Goal: Entertainment & Leisure: Browse casually

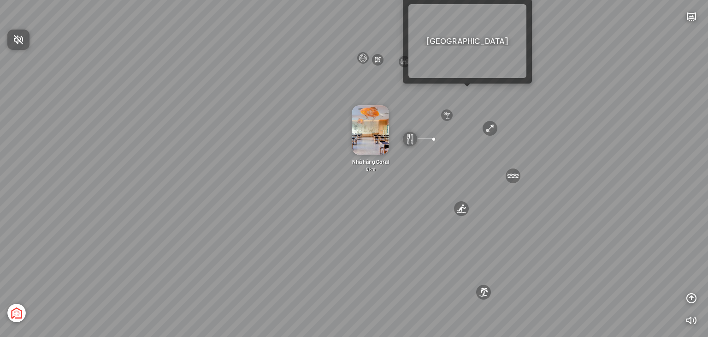
click at [470, 91] on div at bounding box center [354, 168] width 708 height 337
click at [470, 91] on div "[GEOGRAPHIC_DATA] 3.6 km KN Links [GEOGRAPHIC_DATA] 5.9 km Thể Thao Bãi Biển 0 …" at bounding box center [354, 168] width 708 height 337
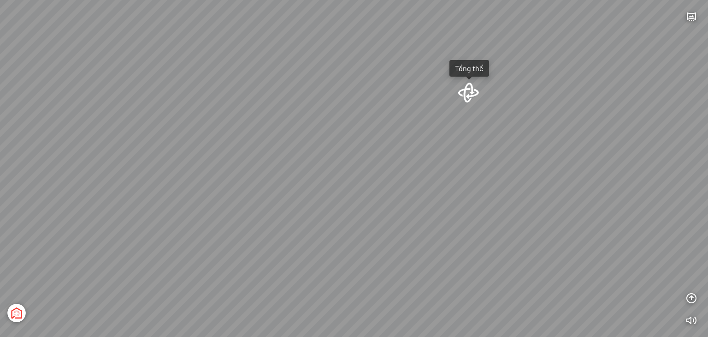
drag, startPoint x: 470, startPoint y: 91, endPoint x: 378, endPoint y: 183, distance: 129.8
click at [378, 183] on div "Tổng thể" at bounding box center [354, 168] width 708 height 337
drag, startPoint x: 386, startPoint y: 189, endPoint x: 216, endPoint y: 128, distance: 181.2
click at [216, 128] on div "Tổng thể" at bounding box center [354, 168] width 708 height 337
drag, startPoint x: 396, startPoint y: 175, endPoint x: 91, endPoint y: 159, distance: 305.2
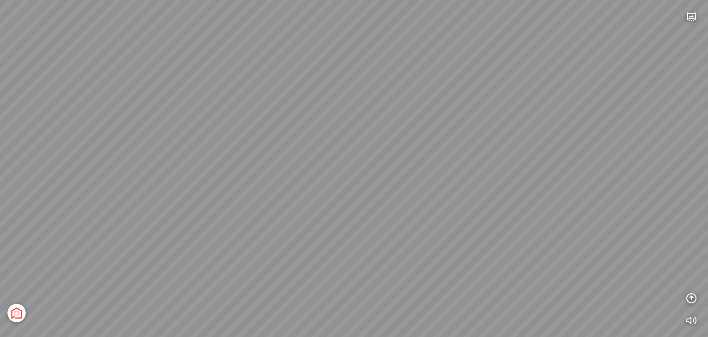
click at [91, 159] on div "Tổng thể" at bounding box center [354, 168] width 708 height 337
click at [694, 320] on icon "button" at bounding box center [691, 319] width 11 height 11
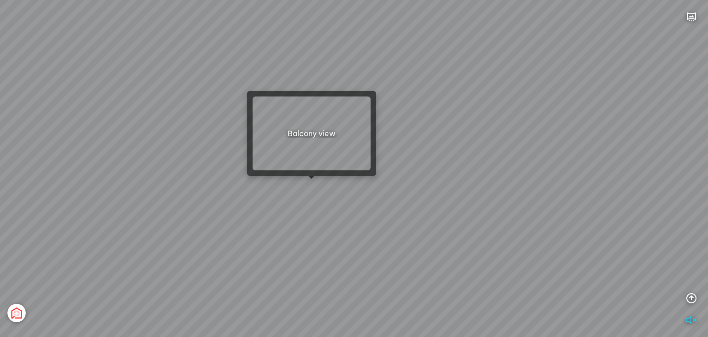
click at [312, 181] on div at bounding box center [311, 179] width 6 height 6
click at [311, 183] on div "Tổng thể" at bounding box center [354, 168] width 708 height 337
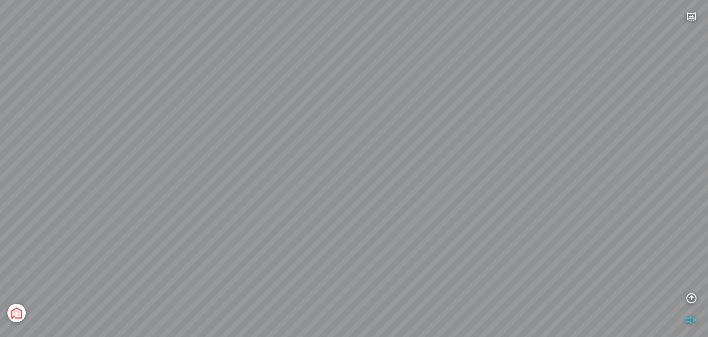
drag, startPoint x: 395, startPoint y: 161, endPoint x: 365, endPoint y: 152, distance: 31.9
click at [365, 152] on div "The Sea" at bounding box center [354, 168] width 708 height 337
click at [255, 119] on div at bounding box center [255, 118] width 24 height 21
click at [398, 157] on div "Tổng thể" at bounding box center [354, 168] width 708 height 337
drag, startPoint x: 398, startPoint y: 157, endPoint x: 390, endPoint y: 88, distance: 70.1
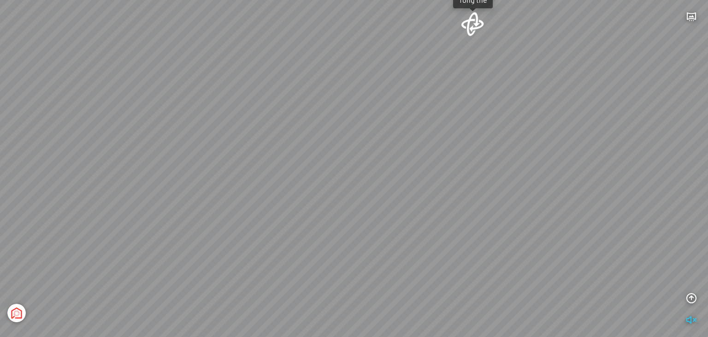
click at [390, 88] on div "Tổng thể" at bounding box center [354, 168] width 708 height 337
drag, startPoint x: 390, startPoint y: 88, endPoint x: 395, endPoint y: 11, distance: 76.7
click at [395, 11] on div "Tổng thể" at bounding box center [354, 168] width 708 height 337
drag, startPoint x: 390, startPoint y: 82, endPoint x: 178, endPoint y: 136, distance: 218.4
click at [178, 136] on div "Tổng thể" at bounding box center [354, 168] width 708 height 337
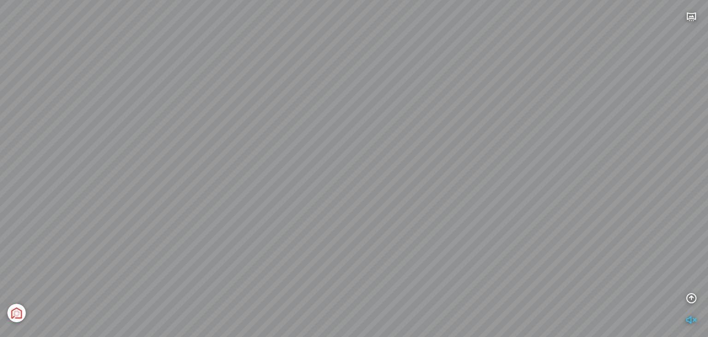
drag, startPoint x: 178, startPoint y: 136, endPoint x: 61, endPoint y: 131, distance: 117.2
click at [61, 131] on div "Tổng thể" at bounding box center [354, 168] width 708 height 337
drag, startPoint x: 61, startPoint y: 131, endPoint x: 0, endPoint y: 168, distance: 71.2
click at [0, 168] on div "Tổng thể" at bounding box center [354, 168] width 708 height 337
drag, startPoint x: 0, startPoint y: 168, endPoint x: 17, endPoint y: 245, distance: 78.3
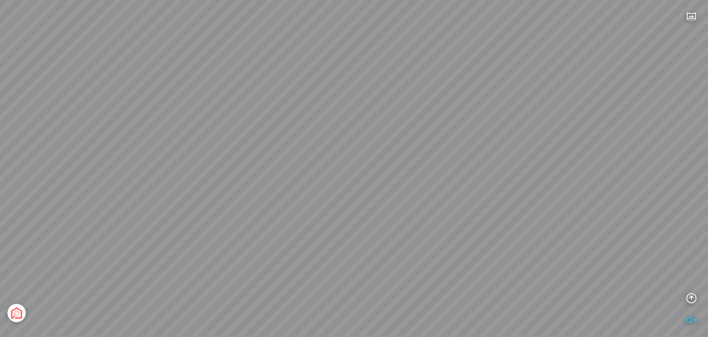
click at [17, 245] on div "Tổng thể" at bounding box center [354, 168] width 708 height 337
click at [692, 15] on icon "button" at bounding box center [691, 16] width 11 height 11
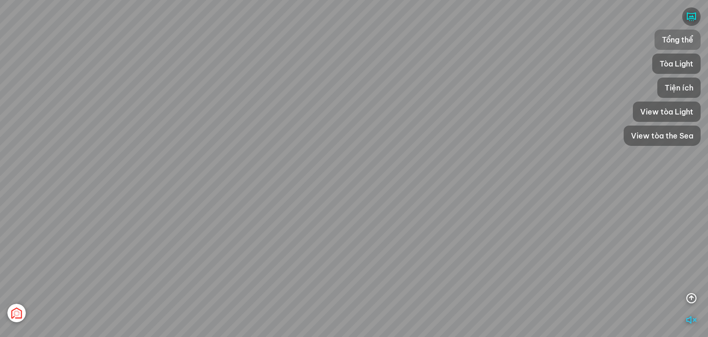
click at [681, 38] on span "Tổng thể" at bounding box center [677, 39] width 31 height 11
